Goal: Task Accomplishment & Management: Complete application form

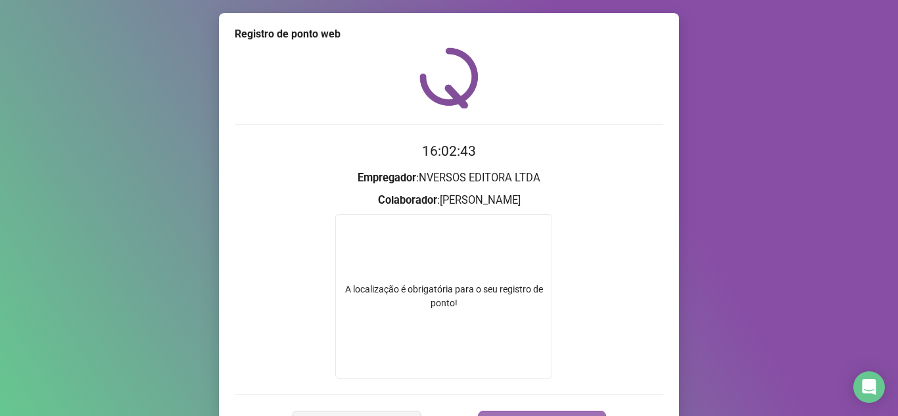
scroll to position [79, 0]
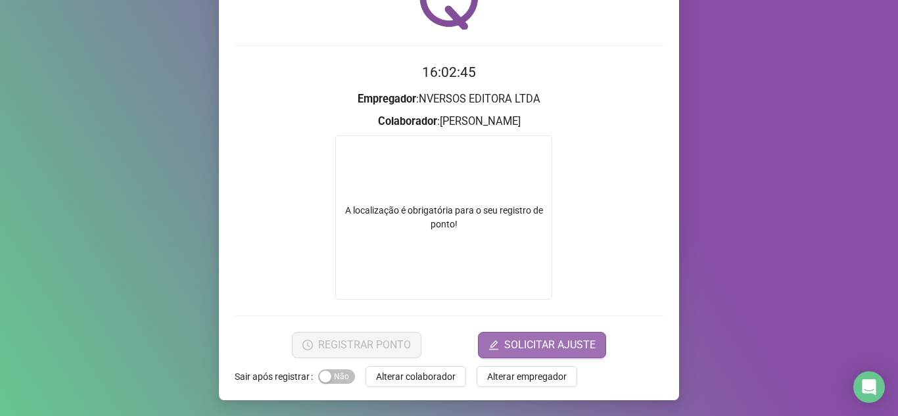
click at [522, 342] on span "SOLICITAR AJUSTE" at bounding box center [549, 345] width 91 height 16
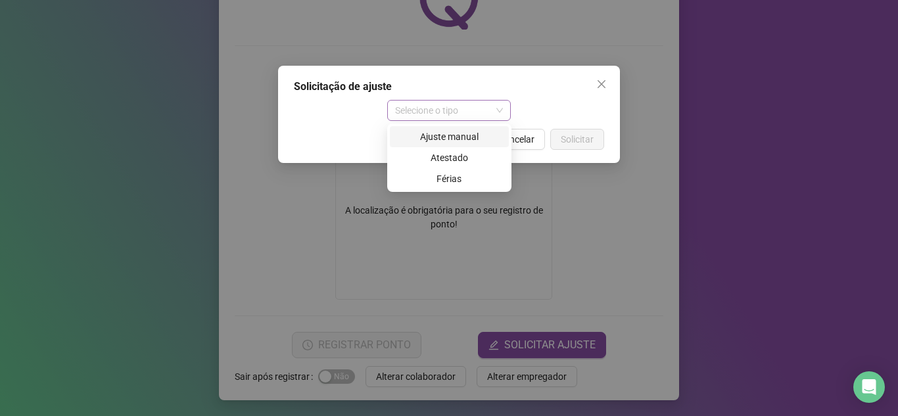
click at [500, 112] on span "Selecione o tipo" at bounding box center [449, 111] width 108 height 20
click at [476, 142] on div "Ajuste manual" at bounding box center [449, 136] width 103 height 14
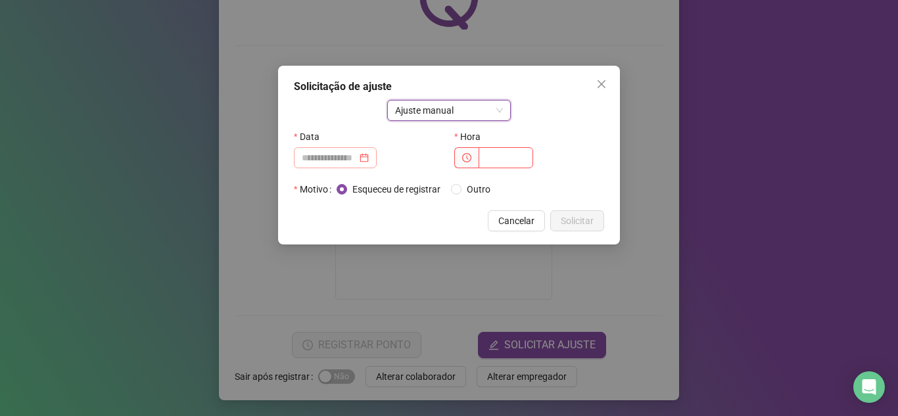
click at [369, 159] on div at bounding box center [335, 157] width 67 height 14
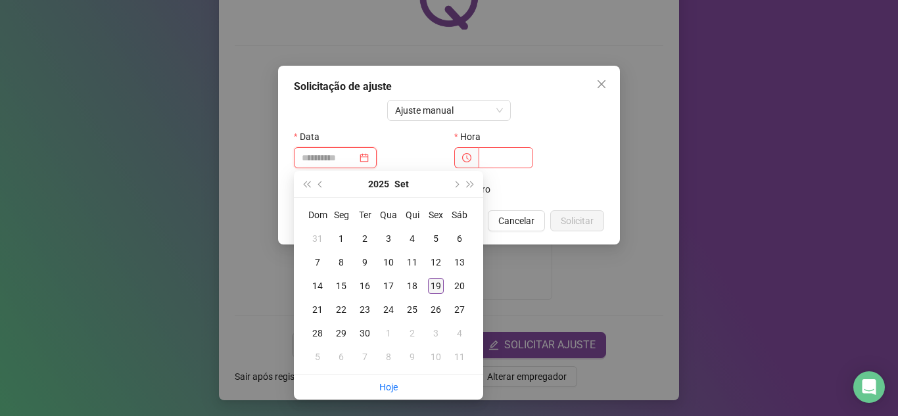
type input "**********"
click at [434, 285] on div "19" at bounding box center [436, 286] width 16 height 16
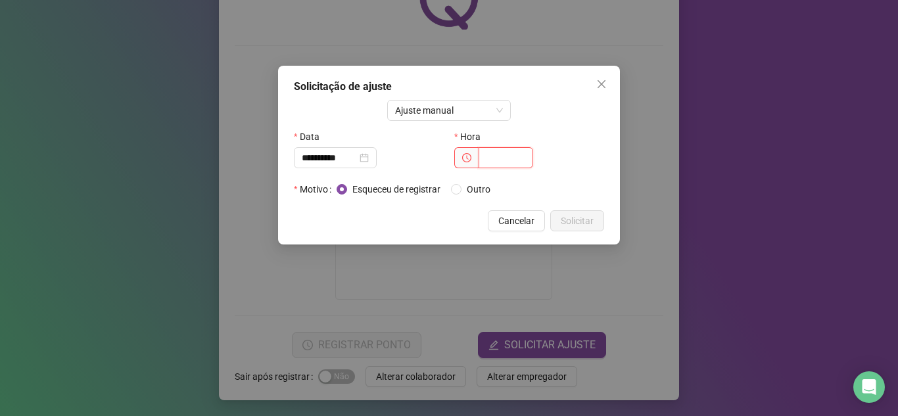
click at [499, 150] on input "text" at bounding box center [505, 157] width 55 height 21
type input "*****"
click at [566, 225] on span "Solicitar" at bounding box center [577, 221] width 33 height 14
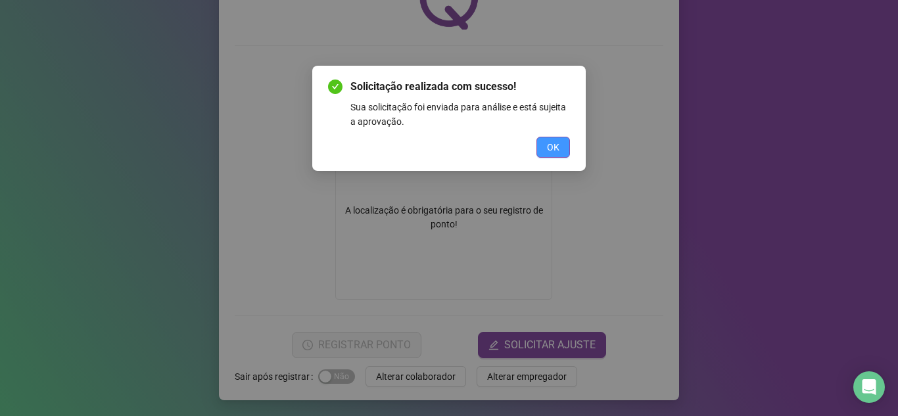
click at [546, 145] on button "OK" at bounding box center [553, 147] width 34 height 21
